Goal: Information Seeking & Learning: Learn about a topic

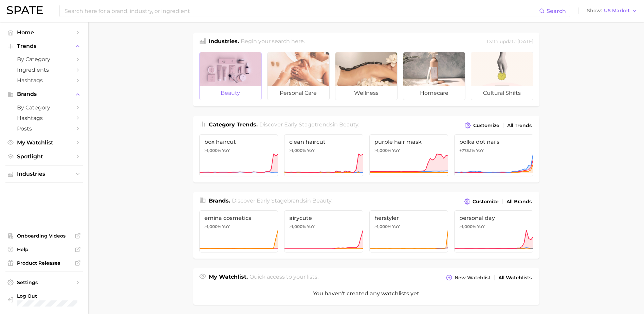
click at [236, 58] on div at bounding box center [231, 69] width 62 height 34
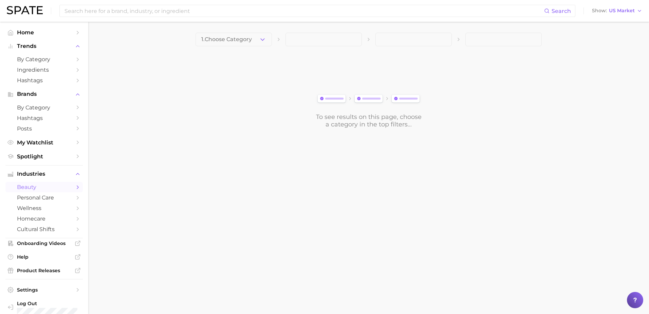
click at [250, 29] on main "1. Choose Category To see results on this page, choose a category in the top fi…" at bounding box center [368, 92] width 561 height 140
click at [246, 41] on span "1. Choose Category" at bounding box center [226, 39] width 51 height 6
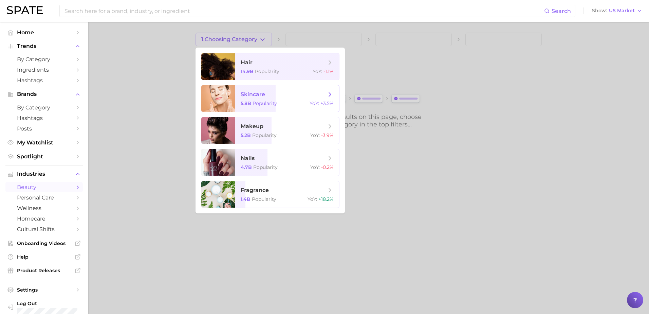
click at [283, 102] on div "5.8b Popularity YoY : +3.5%" at bounding box center [287, 103] width 93 height 6
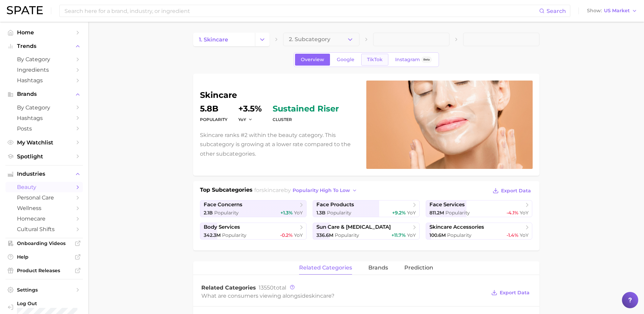
click at [365, 60] on link "TikTok" at bounding box center [374, 60] width 27 height 12
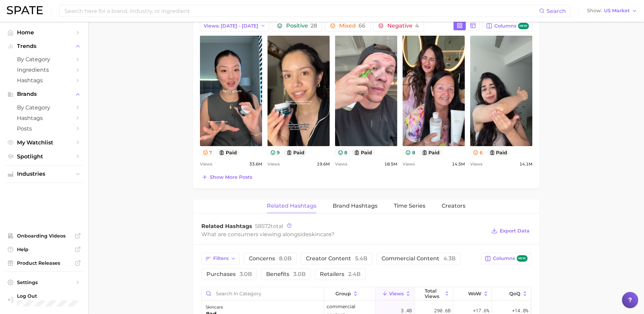
scroll to position [376, 0]
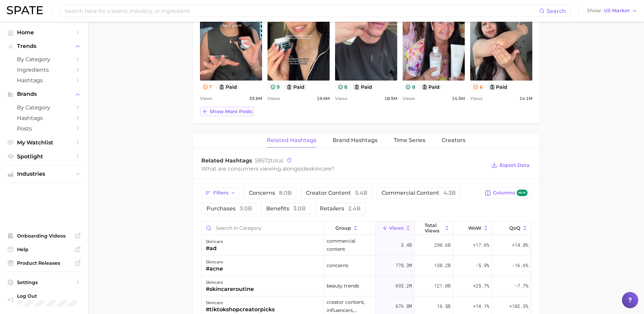
click at [230, 112] on span "Show more posts" at bounding box center [231, 112] width 42 height 6
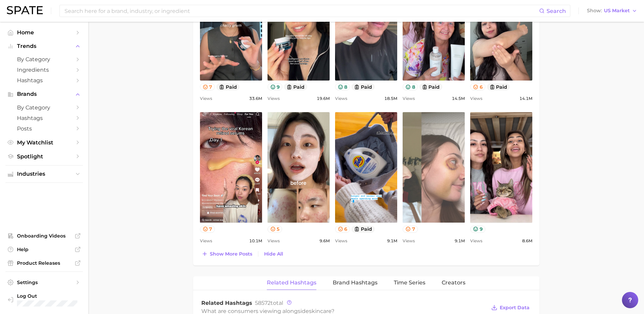
scroll to position [0, 0]
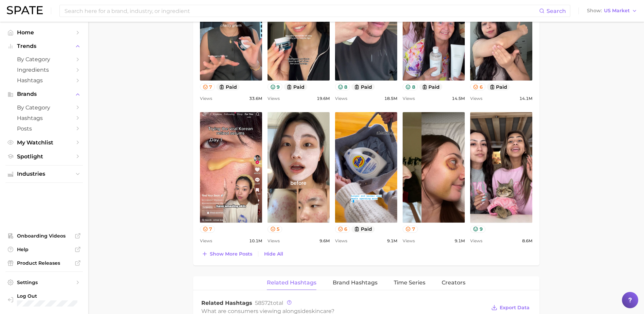
click at [583, 164] on main "1. skincare 2. Subcategory Overview Google TikTok Instagram Beta skincare Views…" at bounding box center [365, 182] width 555 height 1073
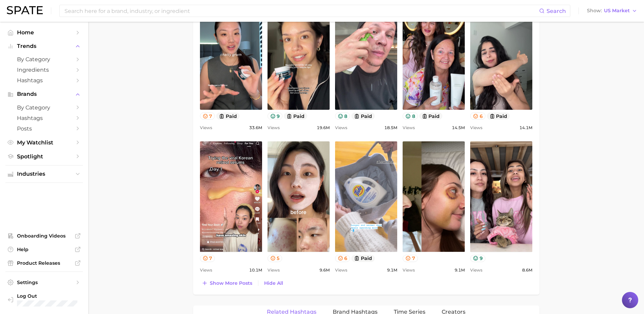
scroll to position [308, 0]
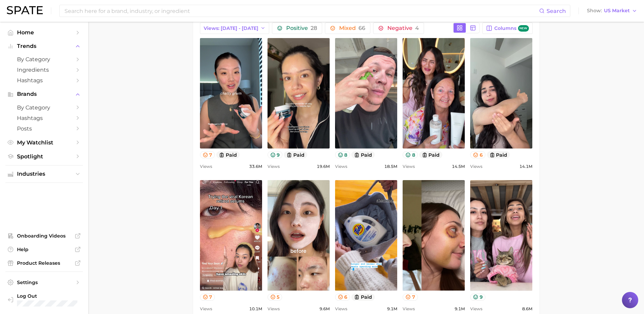
drag, startPoint x: 431, startPoint y: 117, endPoint x: 598, endPoint y: 96, distance: 167.9
click at [598, 96] on main "1. skincare 2. Subcategory Overview Google TikTok Instagram Beta skincare Views…" at bounding box center [365, 250] width 555 height 1073
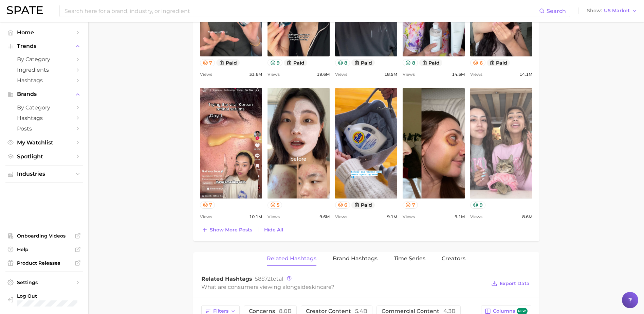
scroll to position [410, 0]
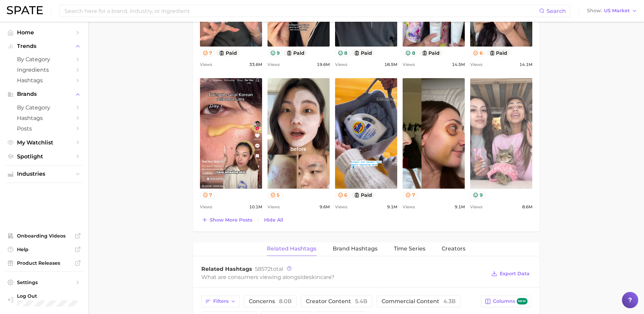
drag, startPoint x: 493, startPoint y: 110, endPoint x: 498, endPoint y: 118, distance: 9.5
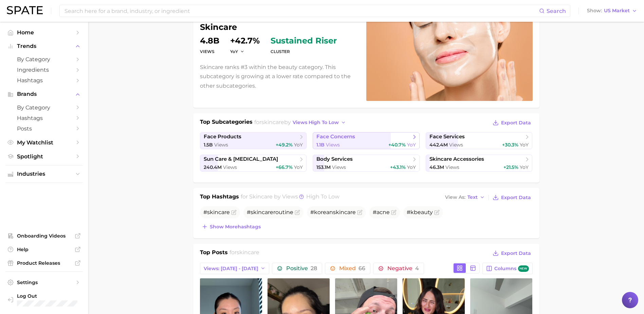
scroll to position [68, 0]
click at [405, 139] on span "face concerns" at bounding box center [363, 136] width 94 height 7
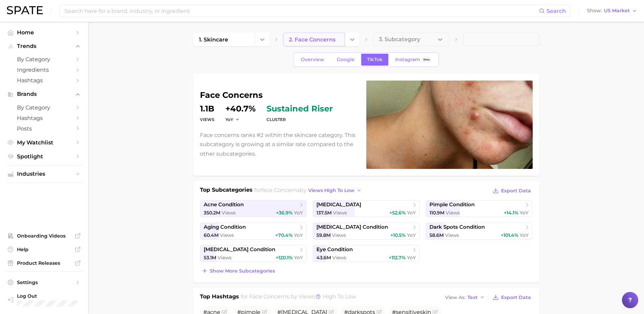
click at [320, 40] on span "2. face concerns" at bounding box center [312, 39] width 46 height 6
click at [234, 37] on link "1. skincare" at bounding box center [224, 40] width 62 height 14
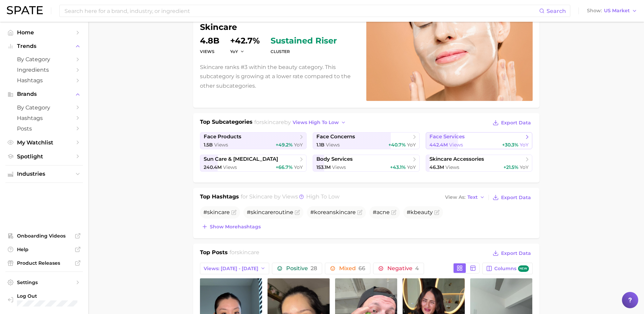
click at [526, 141] on link "face services 442.4m Views +30.3% YoY" at bounding box center [478, 140] width 107 height 17
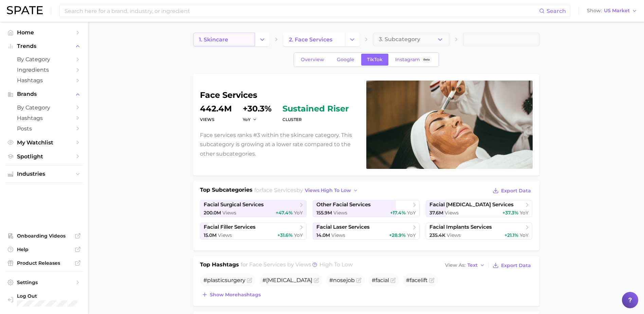
click at [239, 39] on link "1. skincare" at bounding box center [224, 40] width 62 height 14
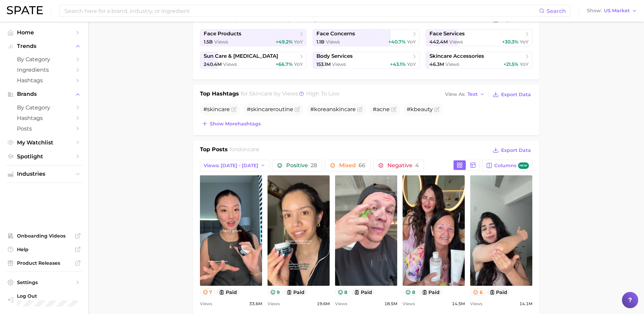
scroll to position [238, 0]
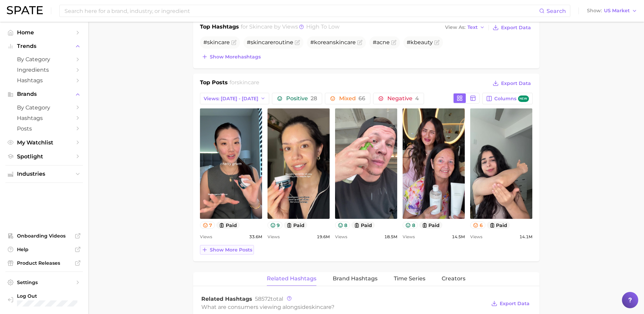
click at [232, 247] on span "Show more posts" at bounding box center [231, 250] width 42 height 6
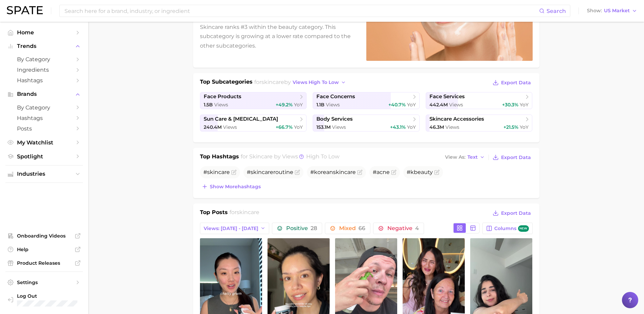
scroll to position [102, 0]
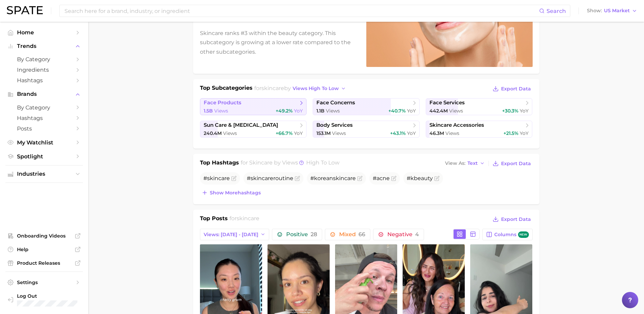
click at [271, 110] on div "1.5b Views +49.2% YoY" at bounding box center [253, 111] width 99 height 6
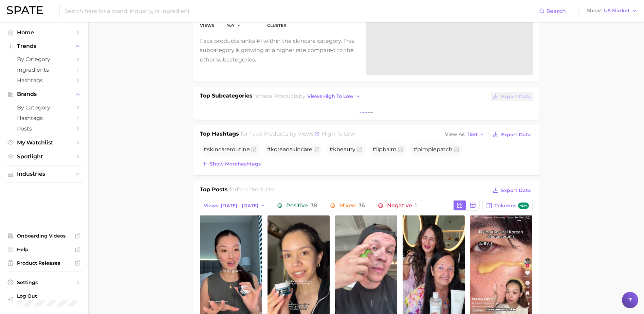
scroll to position [102, 0]
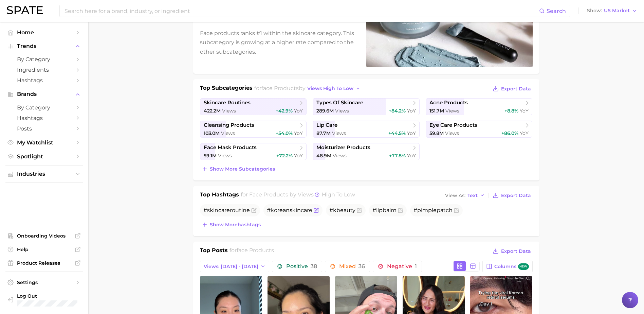
click at [285, 209] on span "#koreanskincare" at bounding box center [289, 210] width 45 height 6
drag, startPoint x: 277, startPoint y: 212, endPoint x: 276, endPoint y: 209, distance: 3.5
click at [276, 212] on span "#koreanskincare" at bounding box center [289, 210] width 45 height 6
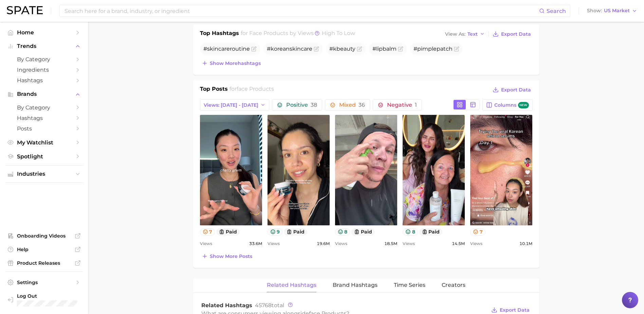
scroll to position [271, 0]
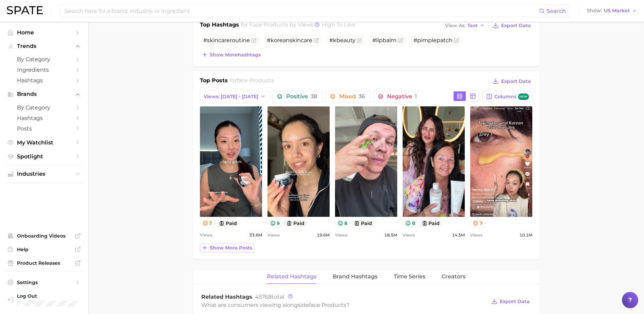
click at [235, 247] on span "Show more posts" at bounding box center [231, 248] width 42 height 6
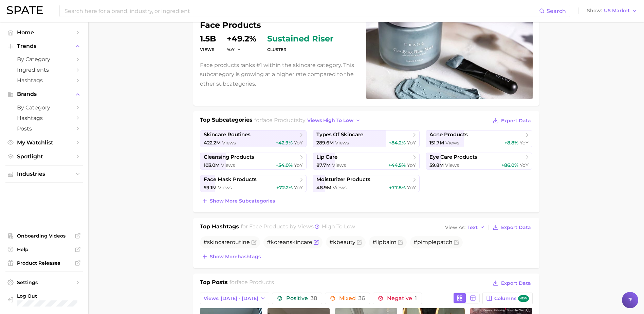
scroll to position [68, 0]
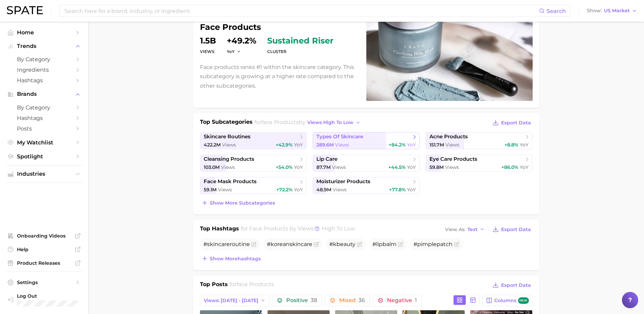
click at [403, 137] on span "types of skincare" at bounding box center [363, 136] width 94 height 7
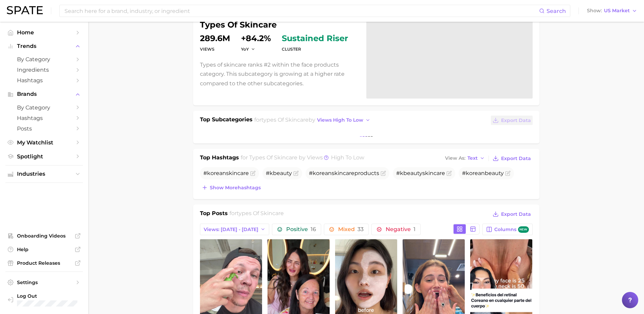
scroll to position [136, 0]
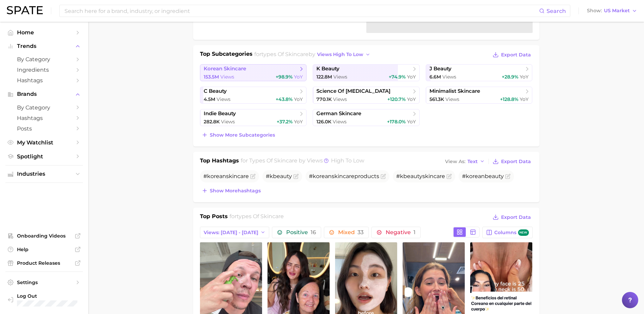
click at [257, 76] on div "153.5m Views +98.9% YoY" at bounding box center [253, 77] width 99 height 6
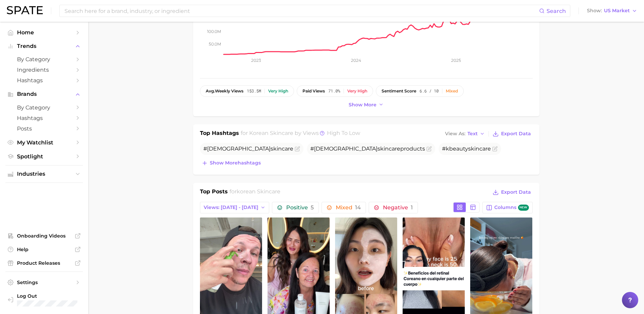
scroll to position [238, 0]
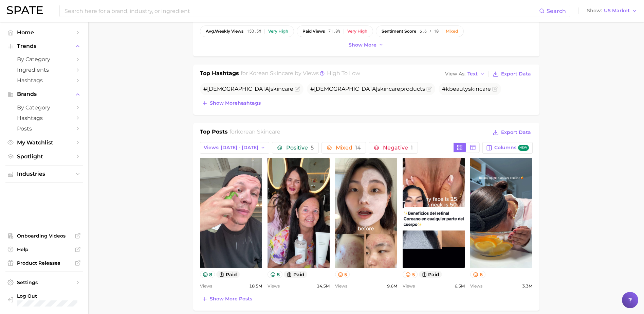
drag, startPoint x: 415, startPoint y: 196, endPoint x: 588, endPoint y: 202, distance: 173.5
click at [618, 198] on main "1. skincare 2. face products 3. types of skincare 4. korean skincare Overview G…" at bounding box center [365, 272] width 555 height 977
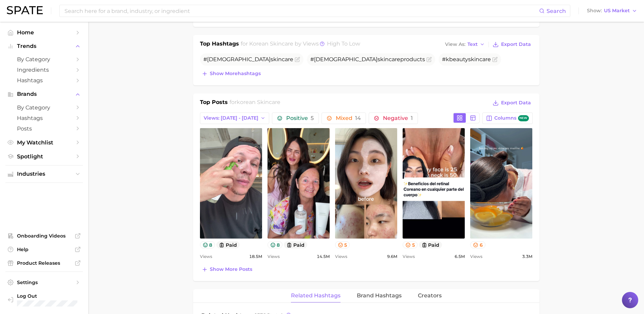
scroll to position [305, 0]
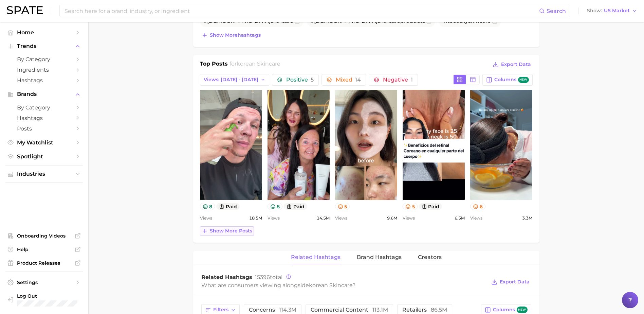
click at [240, 234] on button "Show more posts" at bounding box center [227, 231] width 54 height 10
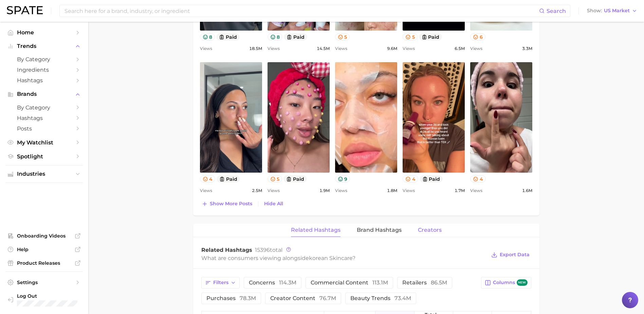
scroll to position [475, 0]
click at [432, 233] on button "Creators" at bounding box center [430, 229] width 24 height 13
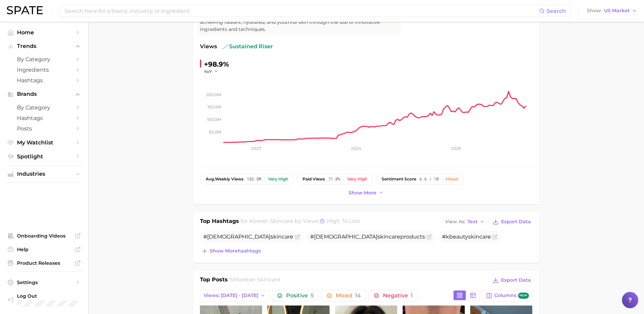
scroll to position [0, 0]
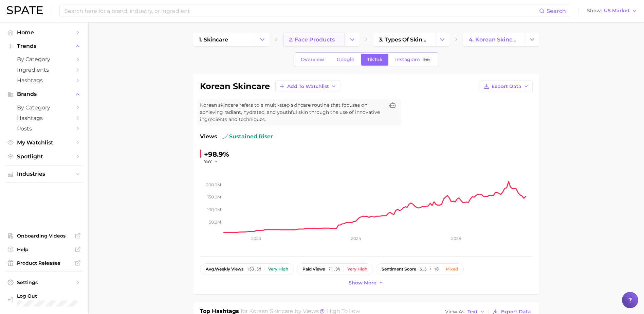
click at [332, 37] on span "2. face products" at bounding box center [312, 39] width 46 height 6
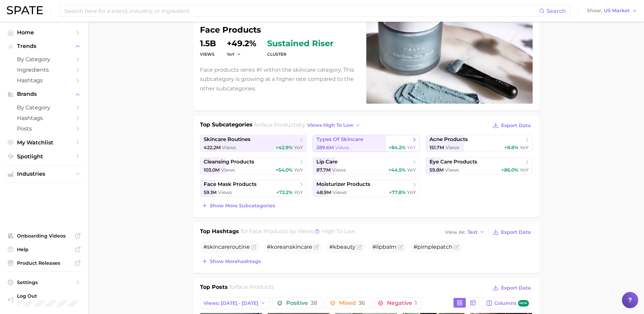
scroll to position [68, 0]
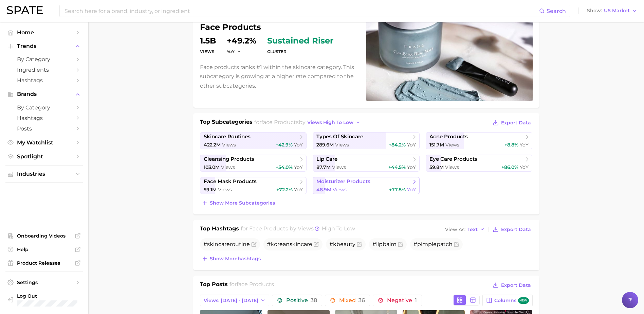
click at [416, 184] on icon at bounding box center [414, 181] width 7 height 7
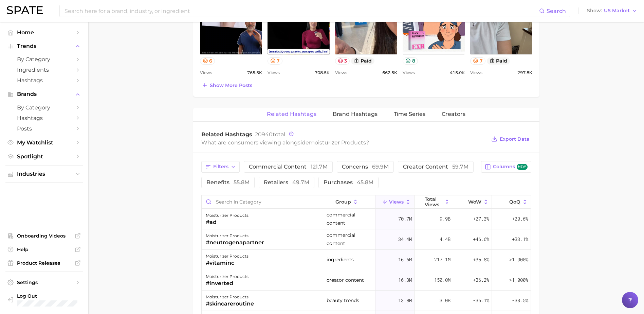
scroll to position [475, 0]
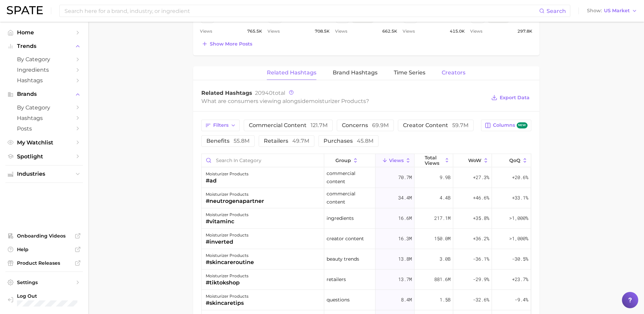
click at [446, 72] on span "Creators" at bounding box center [453, 73] width 24 height 6
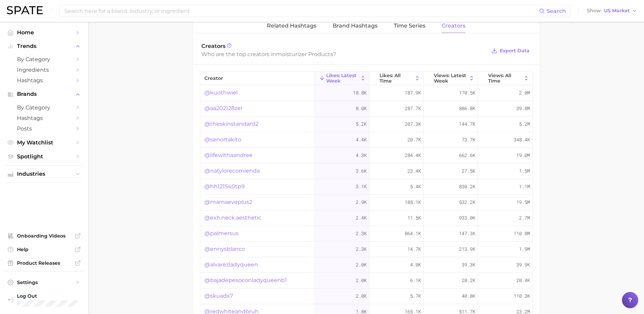
scroll to position [543, 0]
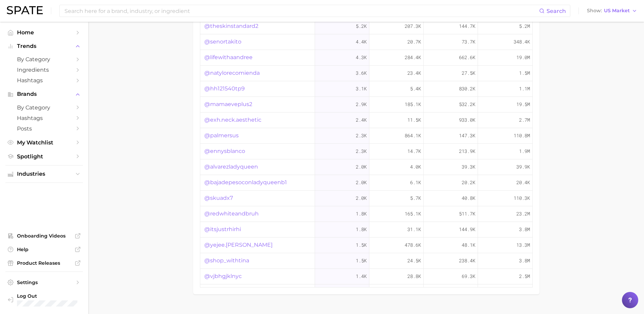
scroll to position [634, 0]
